Goal: Task Accomplishment & Management: Complete application form

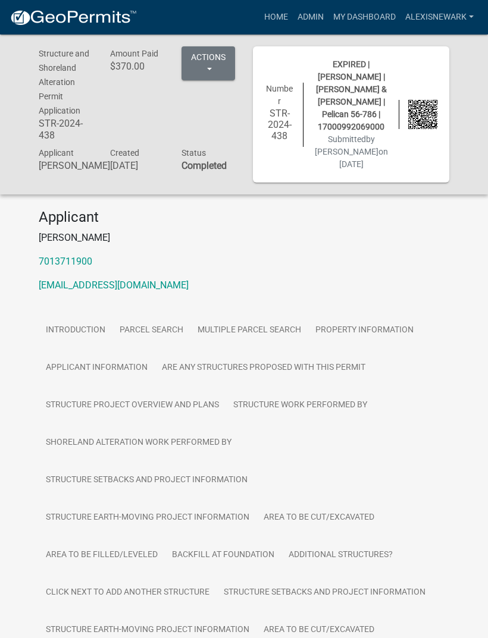
scroll to position [1070, 0]
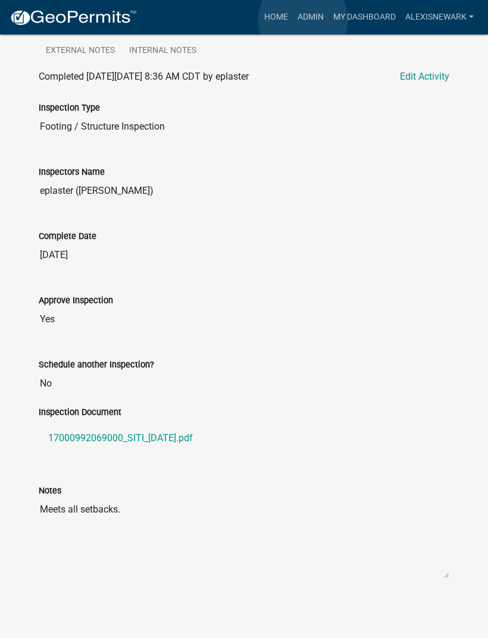
click at [303, 20] on link "Admin" at bounding box center [311, 17] width 36 height 23
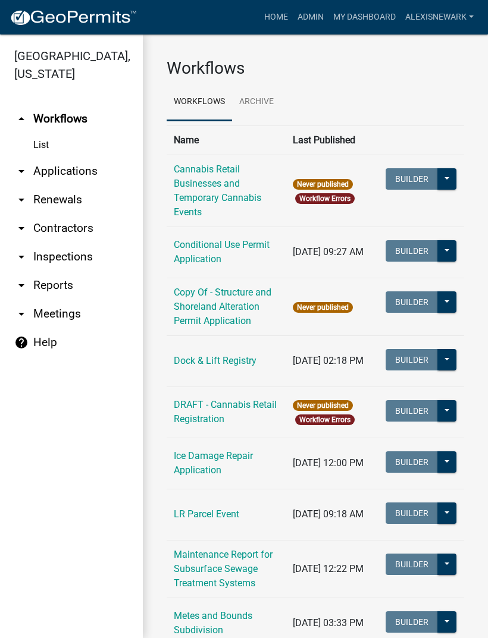
click at [95, 178] on link "arrow_drop_down Applications" at bounding box center [71, 171] width 143 height 29
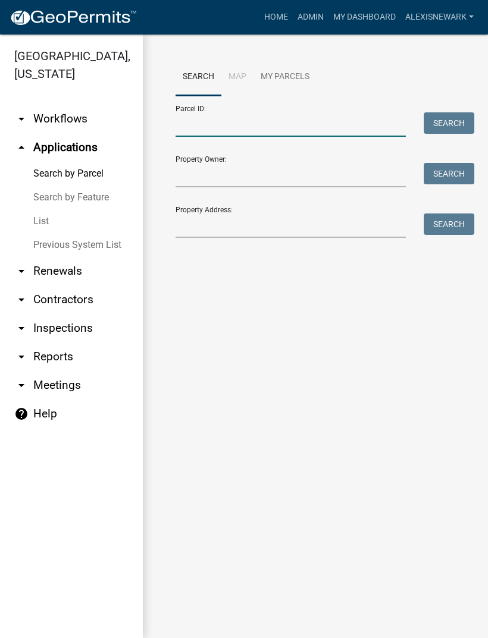
click at [253, 127] on input "Parcel ID:" at bounding box center [290, 124] width 230 height 24
click at [240, 124] on input "Parcel ID:" at bounding box center [290, 124] width 230 height 24
paste input "17000280357001"
type input "17000280357001"
click at [444, 124] on button "Search" at bounding box center [448, 122] width 51 height 21
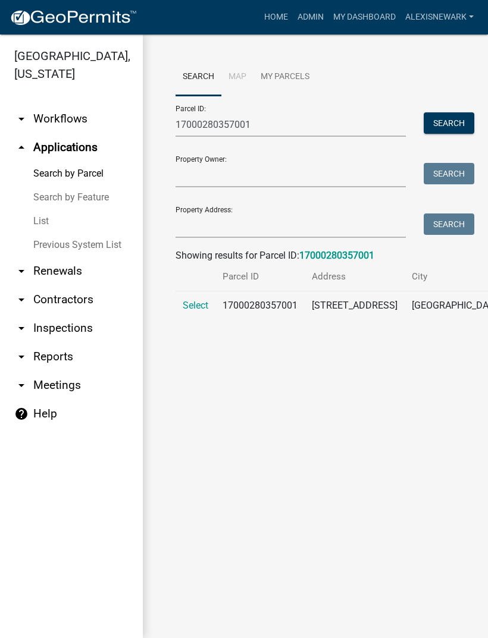
click at [190, 302] on span "Select" at bounding box center [196, 305] width 26 height 11
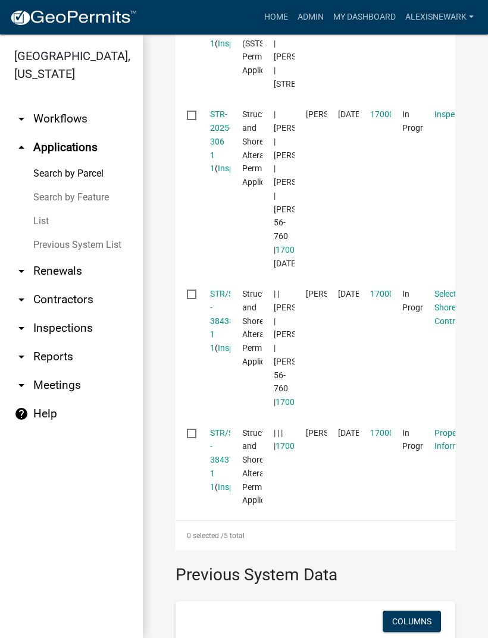
scroll to position [638, 0]
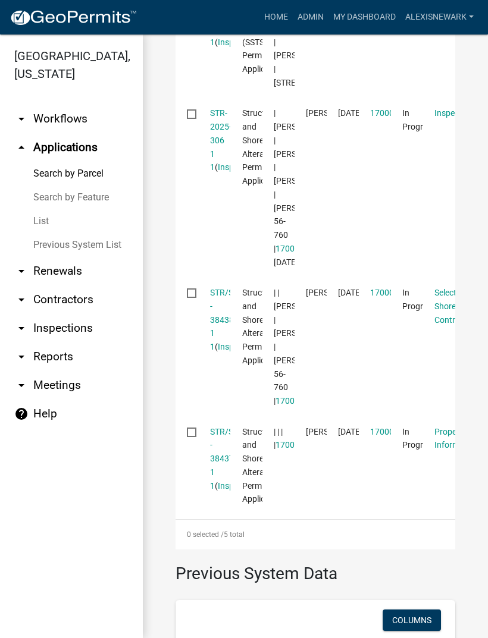
click at [226, 172] on link "STR-2025-306 1 1" at bounding box center [220, 140] width 21 height 64
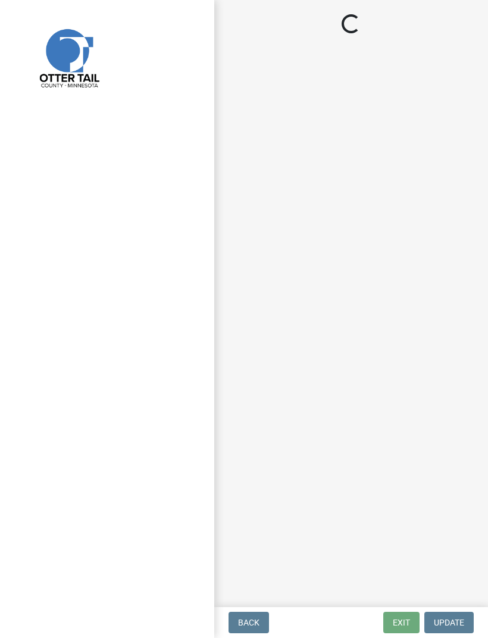
select select "710d5f49-2663-4e73-9718-d0c4e189f5ed"
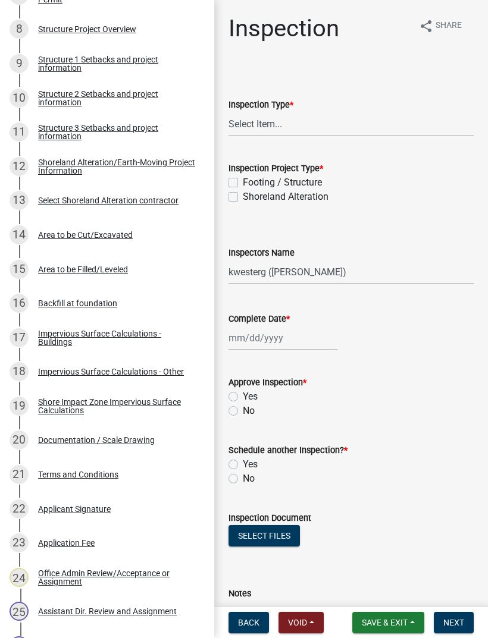
scroll to position [585, 0]
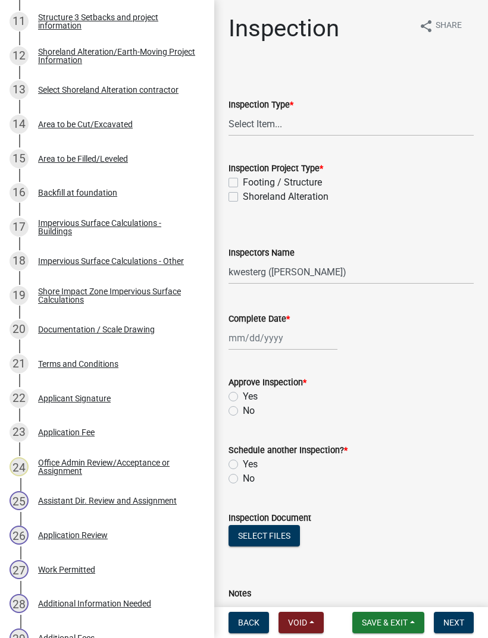
click at [96, 573] on div "27 Work Permitted" at bounding box center [103, 569] width 186 height 19
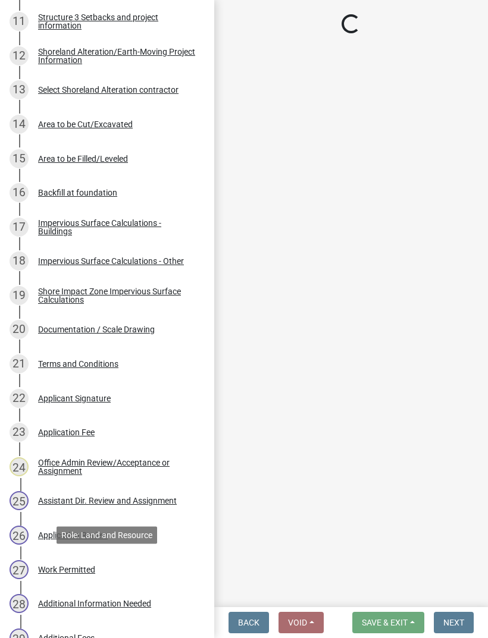
select select "f6a741f6-6d10-4601-9562-2e8ce244b7e0"
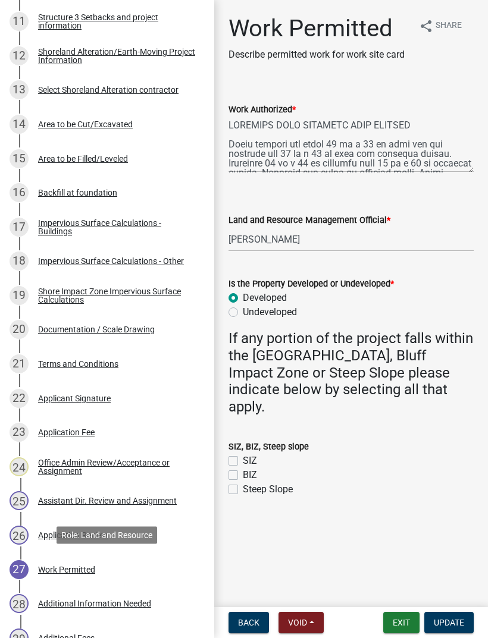
scroll to position [0, 0]
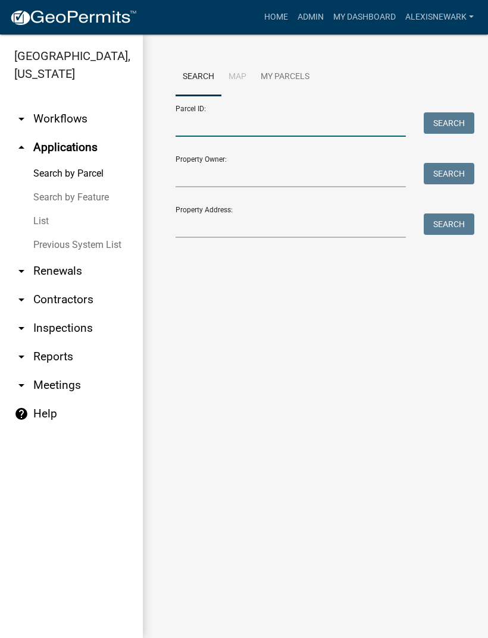
click at [252, 128] on input "Parcel ID:" at bounding box center [290, 124] width 230 height 24
click at [244, 124] on input "Parcel ID:" at bounding box center [290, 124] width 230 height 24
paste input "17000320375002"
type input "17000320375002"
click at [448, 118] on button "Search" at bounding box center [448, 122] width 51 height 21
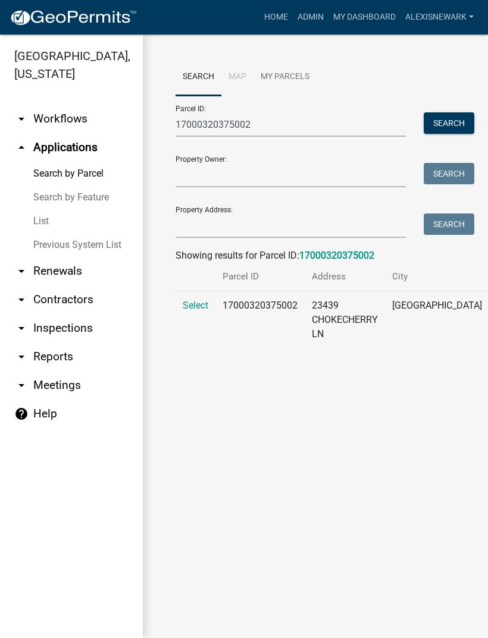
click at [197, 311] on span "Select" at bounding box center [196, 305] width 26 height 11
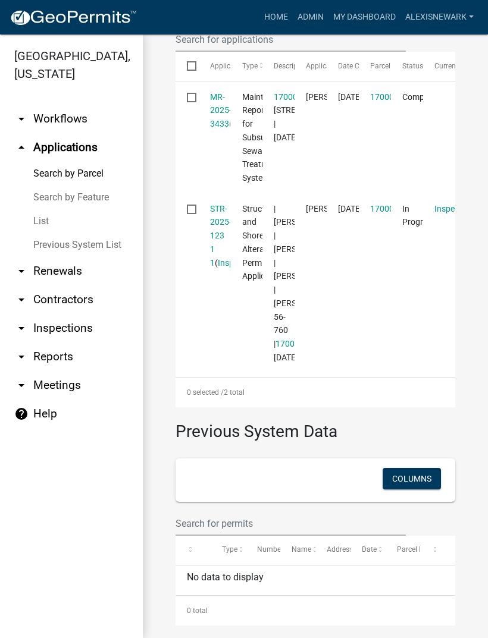
scroll to position [422, 0]
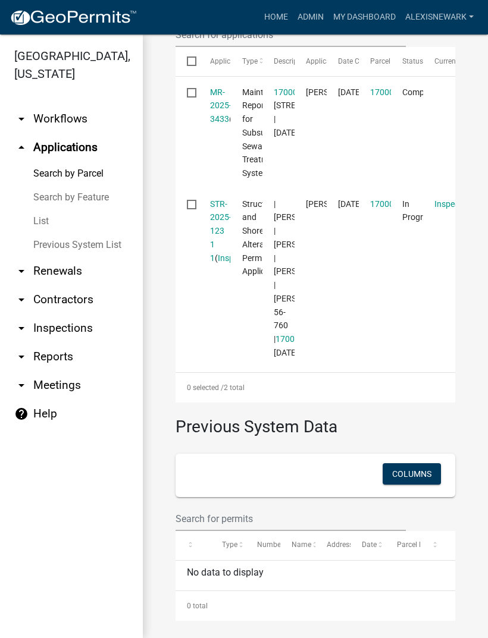
click at [224, 257] on link "STR-2025-123 1 1" at bounding box center [220, 231] width 21 height 64
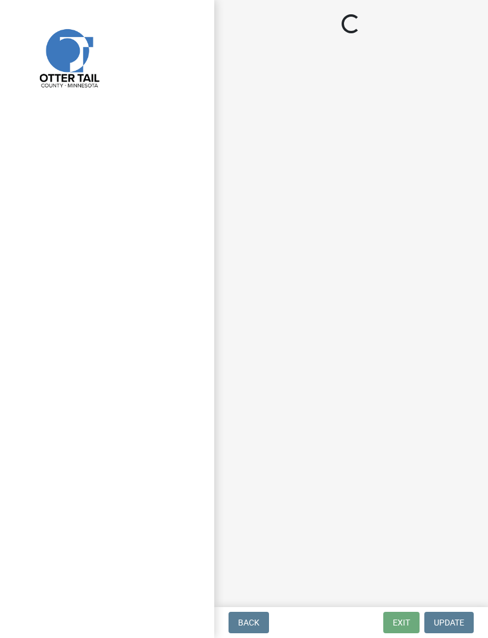
select select "710d5f49-2663-4e73-9718-d0c4e189f5ed"
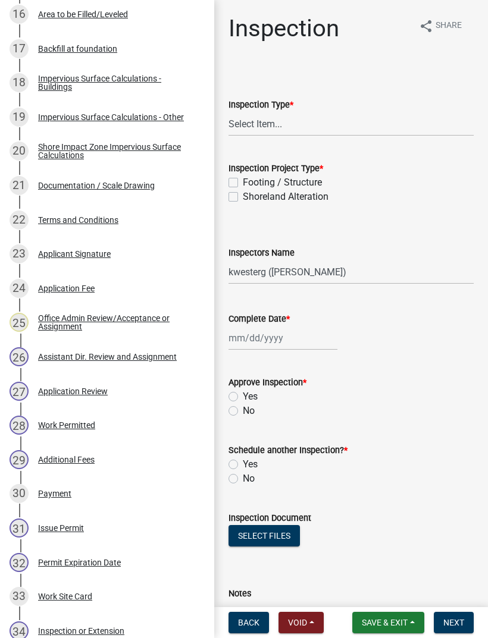
scroll to position [764, 0]
click at [88, 430] on div "28 Work Permitted" at bounding box center [103, 424] width 186 height 19
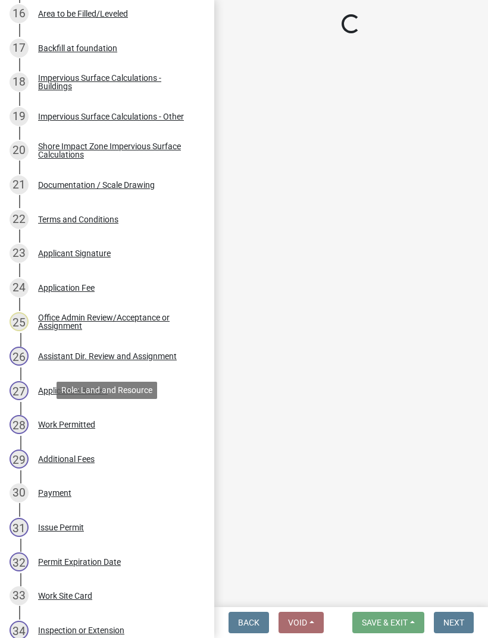
select select "190fd4c8-42ef-492b-a4a0-a0213555944c"
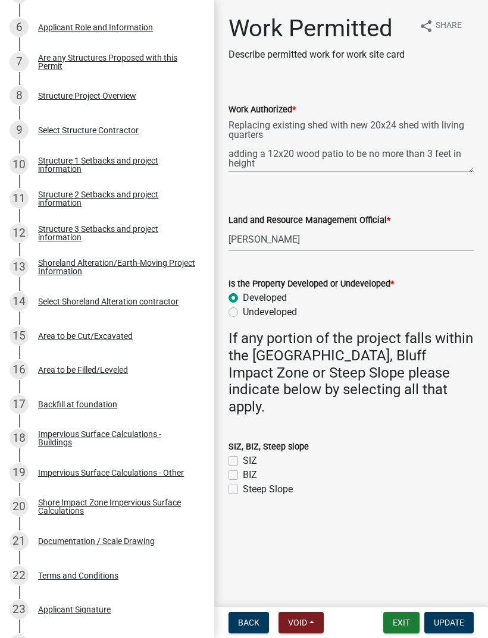
scroll to position [396, 0]
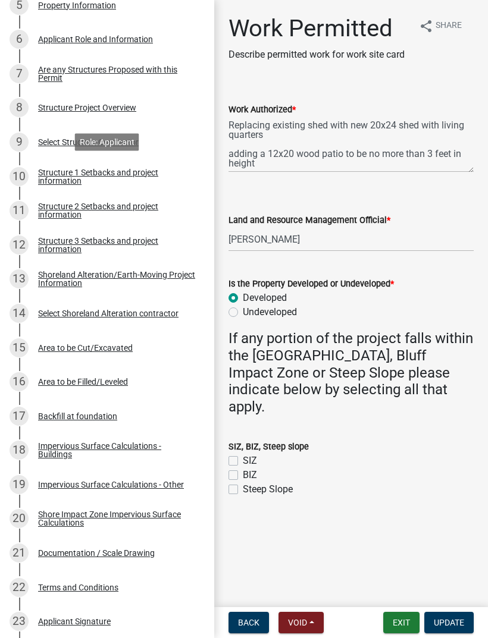
click at [124, 181] on div "Structure 1 Setbacks and project information" at bounding box center [116, 176] width 157 height 17
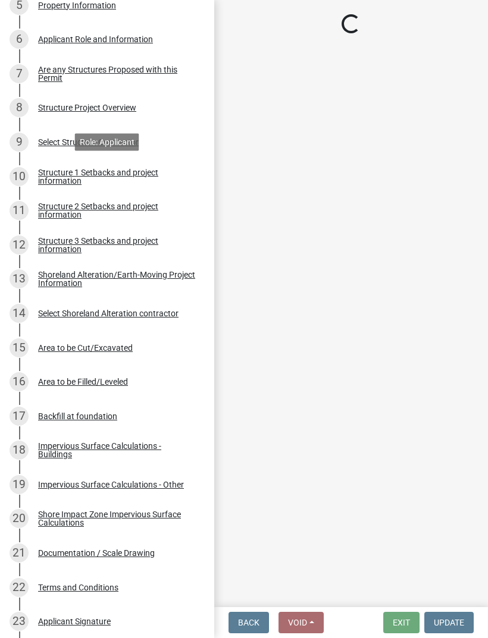
select select "a3cc236c-43aa-406a-8353-e0398d57c407"
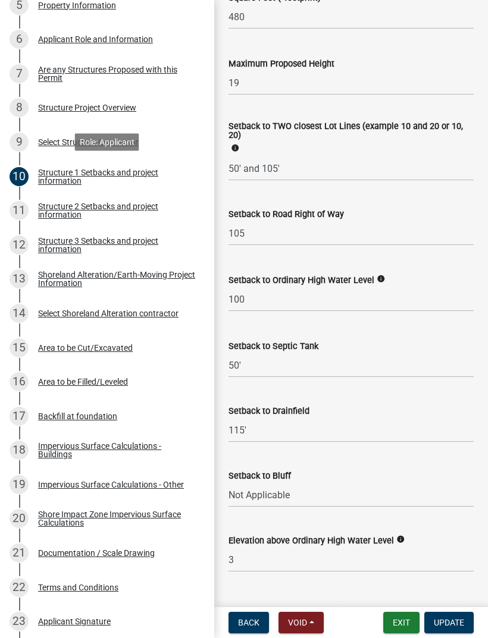
scroll to position [890, 0]
